Goal: Task Accomplishment & Management: Manage account settings

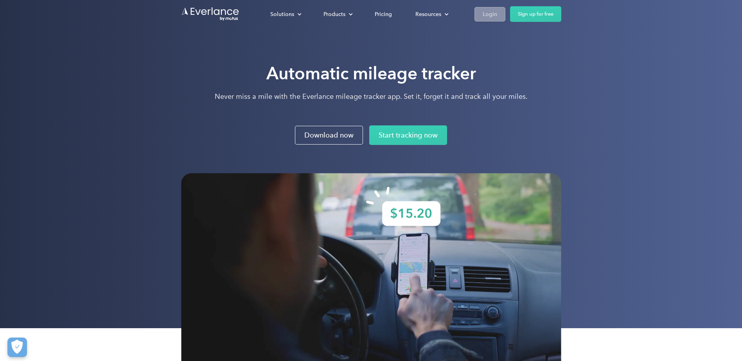
click at [478, 14] on link "Login" at bounding box center [489, 14] width 31 height 14
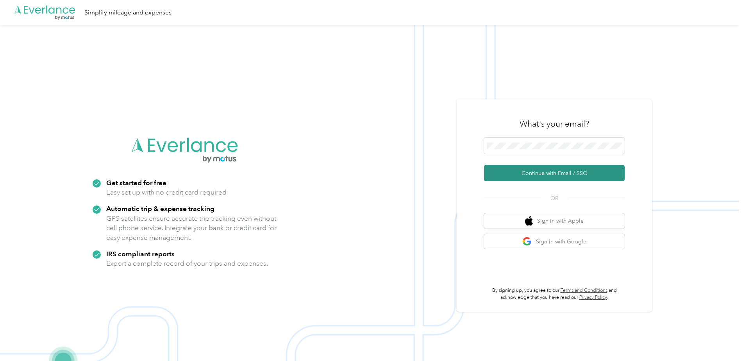
click at [543, 179] on button "Continue with Email / SSO" at bounding box center [554, 173] width 141 height 16
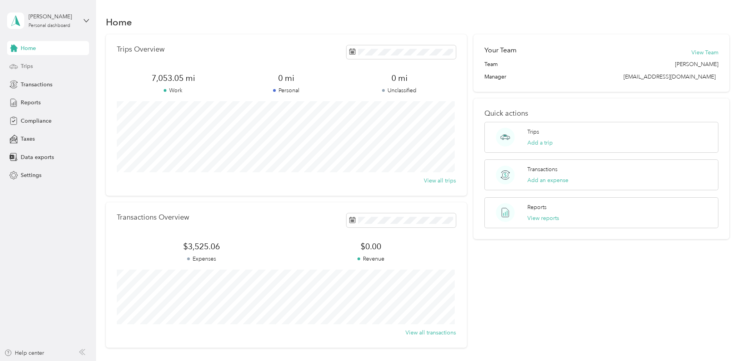
click at [27, 64] on span "Trips" at bounding box center [27, 66] width 12 height 8
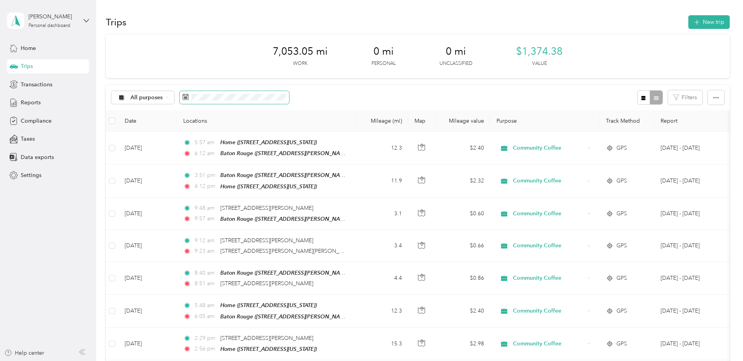
click at [212, 101] on span at bounding box center [234, 97] width 109 height 13
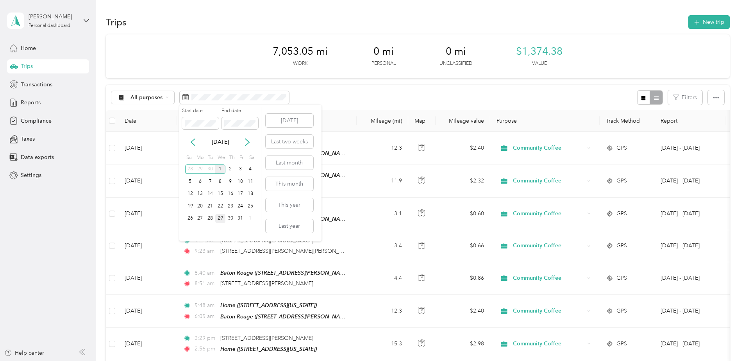
click at [220, 218] on div "29" at bounding box center [220, 219] width 10 height 10
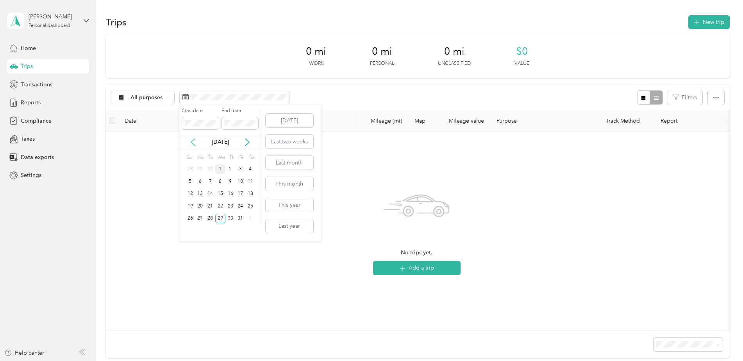
click at [195, 144] on icon at bounding box center [193, 142] width 8 height 8
click at [200, 221] on div "29" at bounding box center [200, 219] width 10 height 10
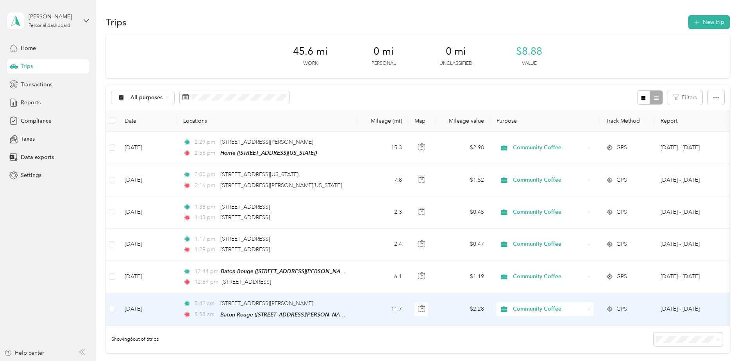
click at [370, 304] on td "11.7" at bounding box center [383, 309] width 52 height 32
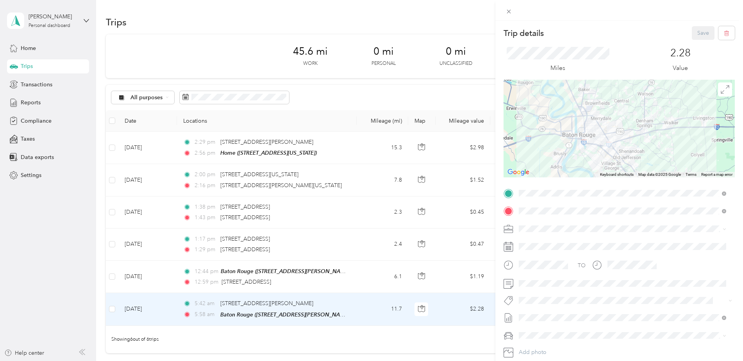
click at [575, 227] on div "Home [STREET_ADDRESS][US_STATE]" at bounding box center [573, 229] width 78 height 16
click at [699, 32] on button "Save" at bounding box center [703, 33] width 23 height 14
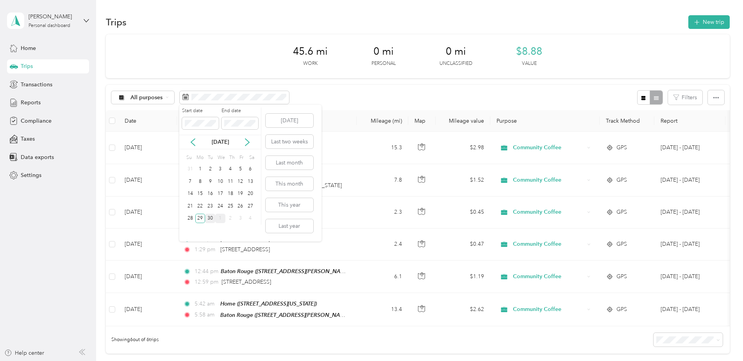
click at [213, 217] on div "30" at bounding box center [210, 219] width 10 height 10
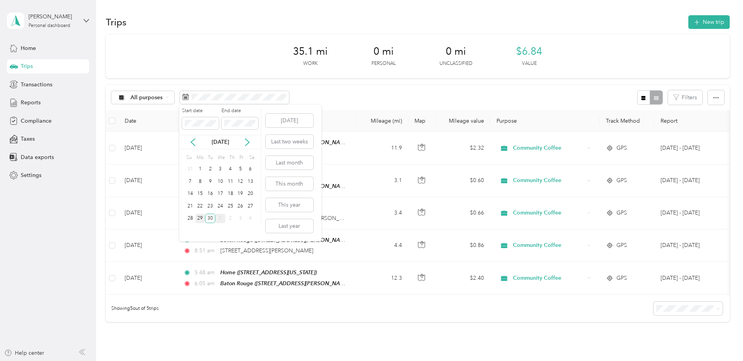
click at [198, 218] on div "29" at bounding box center [200, 219] width 10 height 10
click at [197, 218] on div "29" at bounding box center [200, 219] width 10 height 10
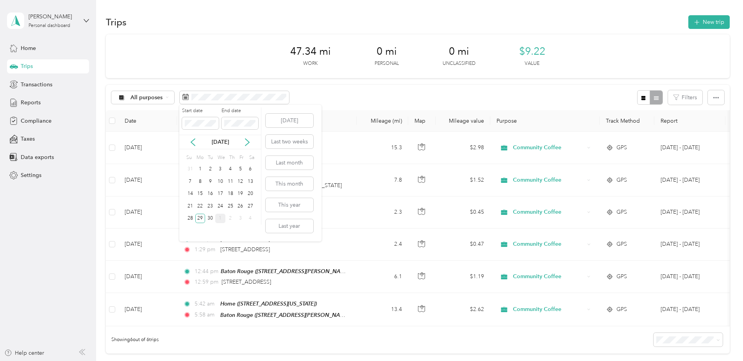
click at [223, 215] on div "1" at bounding box center [220, 219] width 10 height 10
click at [223, 215] on div "29" at bounding box center [220, 219] width 10 height 10
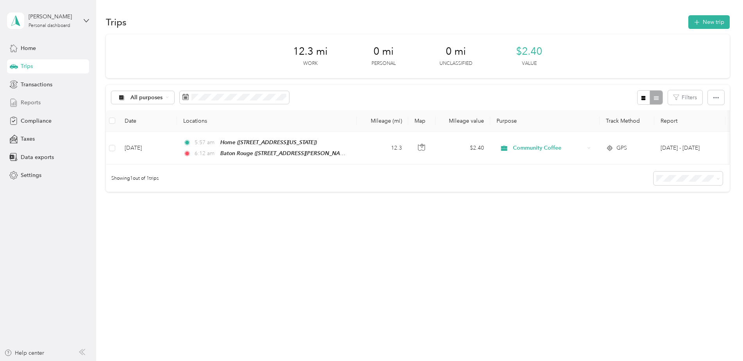
click at [29, 102] on span "Reports" at bounding box center [31, 103] width 20 height 8
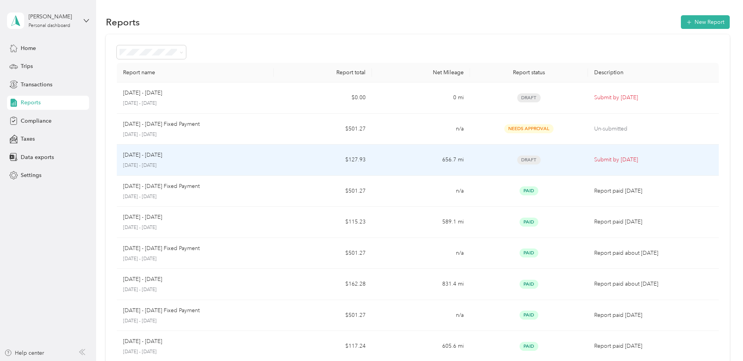
click at [399, 158] on td "656.7 mi" at bounding box center [421, 160] width 98 height 31
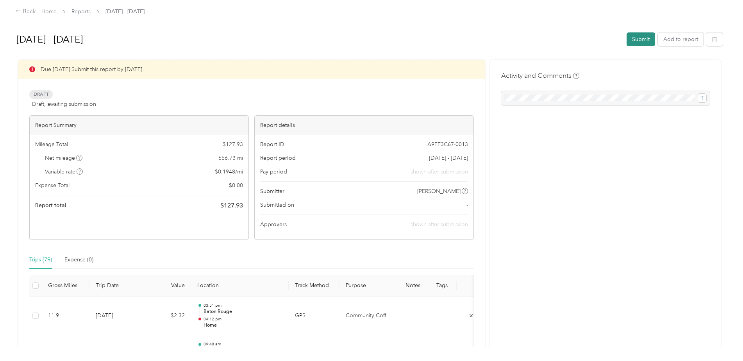
click at [638, 36] on button "Submit" at bounding box center [641, 39] width 29 height 14
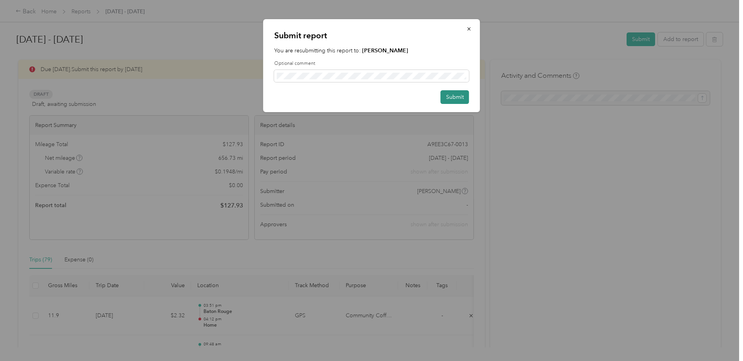
click at [448, 98] on button "Submit" at bounding box center [455, 97] width 29 height 14
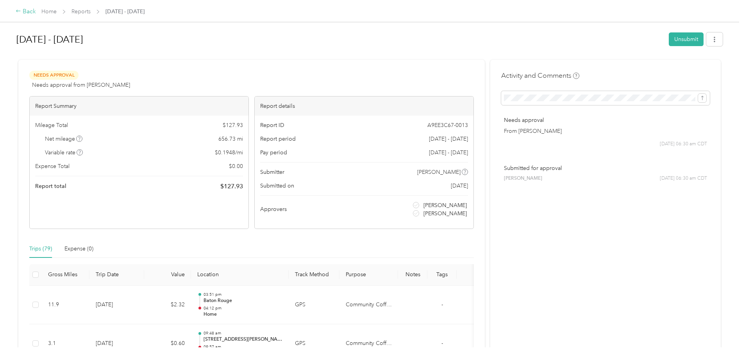
click at [29, 14] on div "Back" at bounding box center [26, 11] width 20 height 9
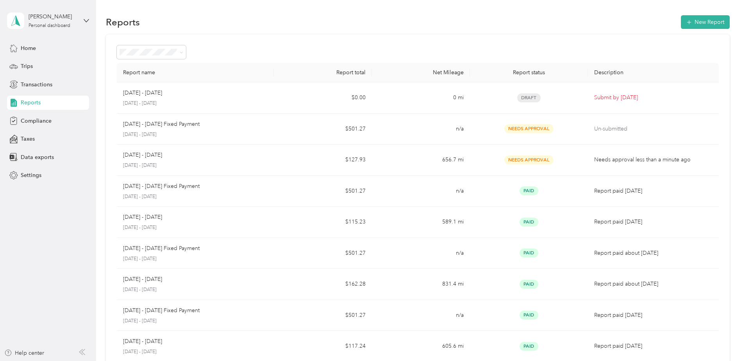
click at [86, 23] on div "[PERSON_NAME] Personal dashboard" at bounding box center [48, 20] width 82 height 27
click at [34, 66] on div "Log out" at bounding box center [90, 64] width 154 height 14
